Goal: Find contact information: Find contact information

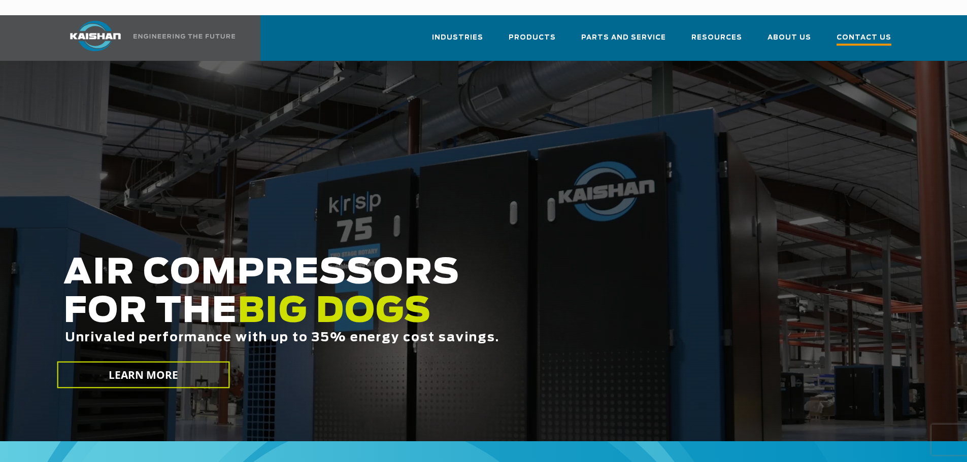
click at [857, 24] on link "Contact Us" at bounding box center [864, 42] width 55 height 37
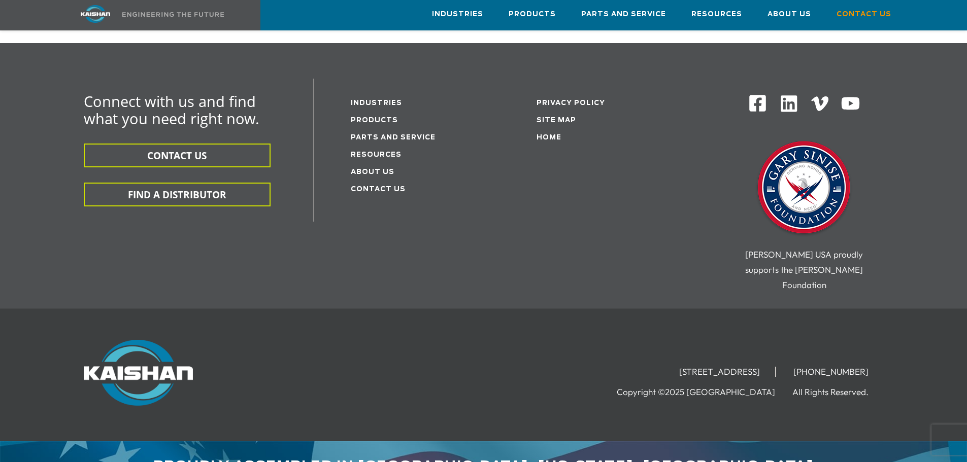
scroll to position [287, 0]
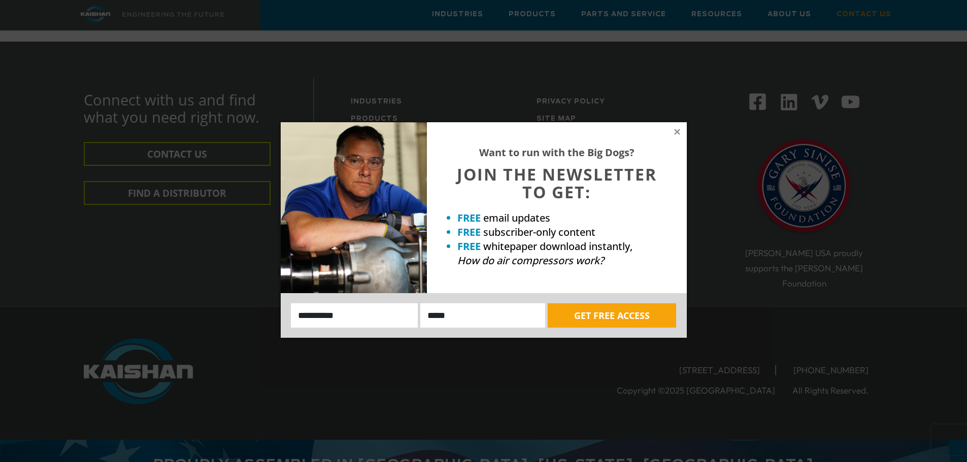
click at [638, 76] on div "Want to run with the Big Dogs? JOIN THE NEWSLETTER TO GET: FREE email updates F…" at bounding box center [483, 231] width 967 height 462
